Goal: Browse casually

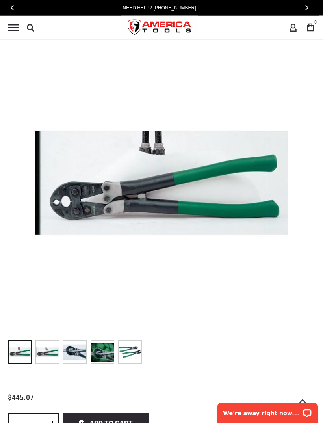
scroll to position [70, 0]
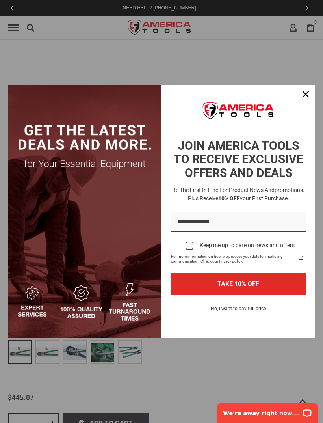
click at [323, 108] on div "Marketing offer form" at bounding box center [161, 211] width 323 height 423
click at [323, 107] on div "Marketing offer form" at bounding box center [161, 211] width 323 height 423
click at [304, 97] on icon "close icon" at bounding box center [306, 94] width 6 height 6
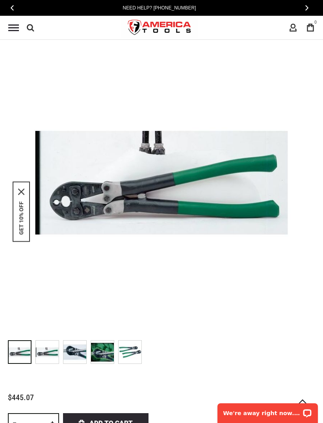
click at [14, 6] on button "‹" at bounding box center [12, 7] width 9 height 11
click at [14, 13] on button "‹" at bounding box center [12, 7] width 9 height 11
click at [12, 9] on span "‹" at bounding box center [12, 8] width 3 height 6
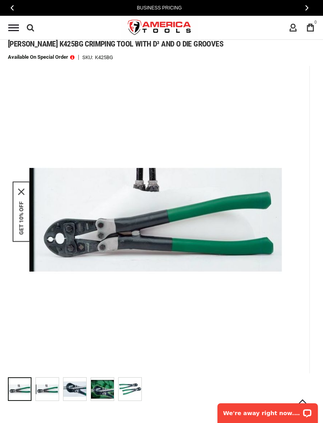
scroll to position [0, 0]
